Goal: Navigation & Orientation: Find specific page/section

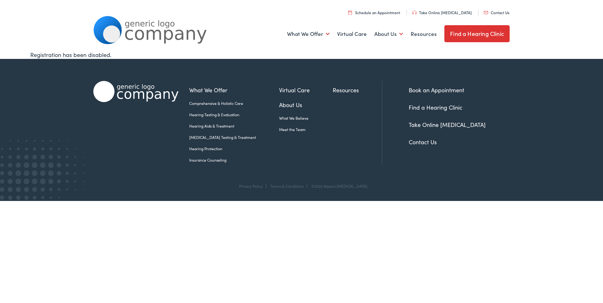
click at [279, 129] on link "Meet the Team" at bounding box center [306, 130] width 54 height 6
